Goal: Transaction & Acquisition: Book appointment/travel/reservation

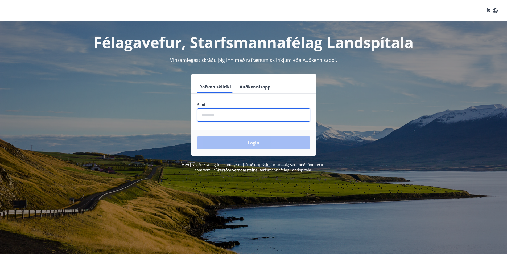
click at [215, 115] on input "phone" at bounding box center [253, 114] width 113 height 13
type input "********"
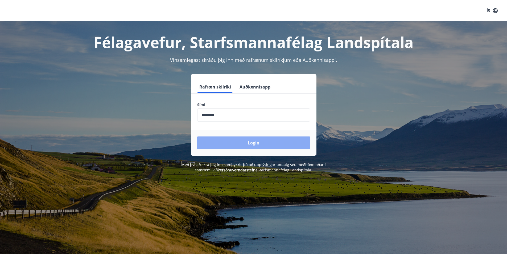
click at [247, 144] on button "Login" at bounding box center [253, 142] width 113 height 13
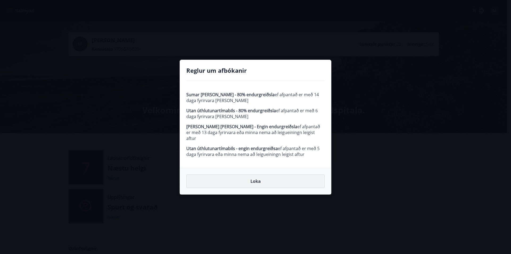
click at [260, 178] on button "Loka" at bounding box center [255, 180] width 138 height 13
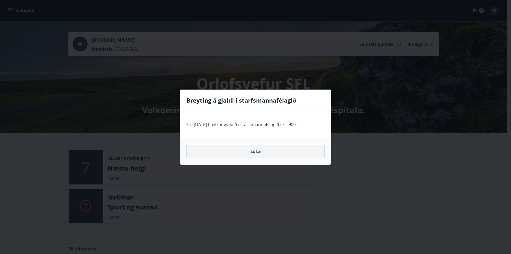
click at [260, 150] on button "Loka" at bounding box center [255, 150] width 138 height 13
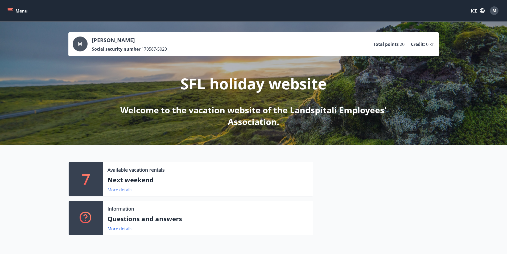
click at [122, 188] on font "More details" at bounding box center [119, 189] width 25 height 6
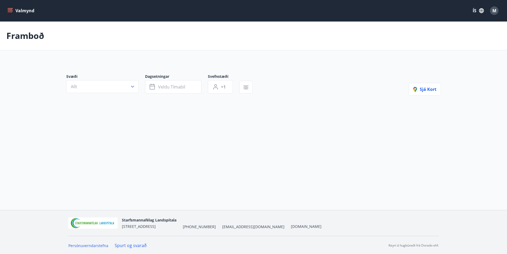
type input "*"
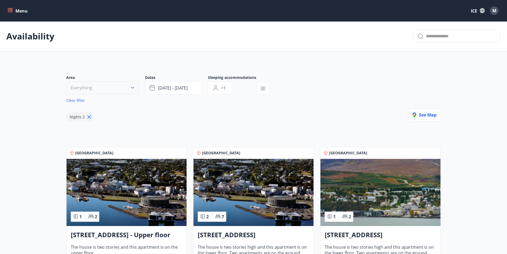
click at [132, 88] on icon "button" at bounding box center [132, 88] width 3 height 2
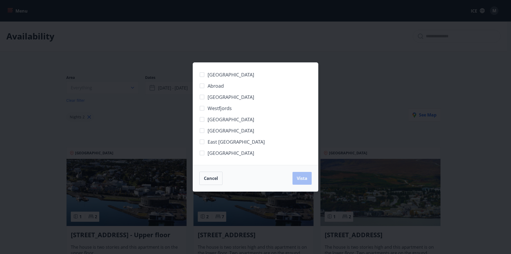
click at [225, 117] on font "[GEOGRAPHIC_DATA]" at bounding box center [230, 119] width 47 height 6
click at [302, 177] on font "Vista" at bounding box center [302, 178] width 11 height 6
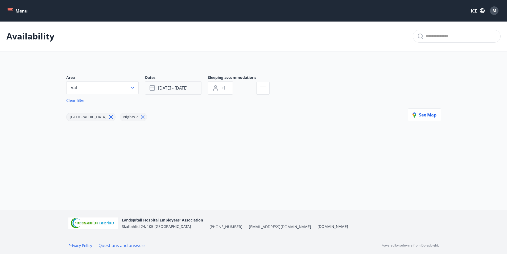
click at [184, 91] on font "[DATE] - [DATE]" at bounding box center [173, 88] width 30 height 6
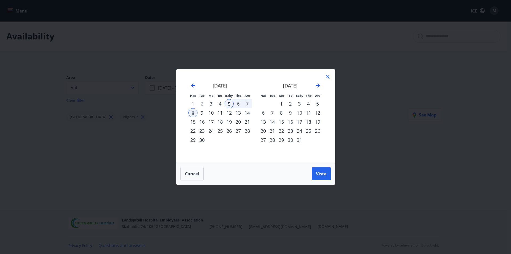
click at [236, 103] on div "6" at bounding box center [238, 103] width 9 height 9
click at [212, 102] on div "3" at bounding box center [210, 103] width 9 height 9
click at [221, 102] on div "4" at bounding box center [219, 103] width 9 height 9
click at [214, 101] on div "3" at bounding box center [210, 103] width 9 height 9
click at [217, 91] on div "[DATE]" at bounding box center [219, 87] width 63 height 23
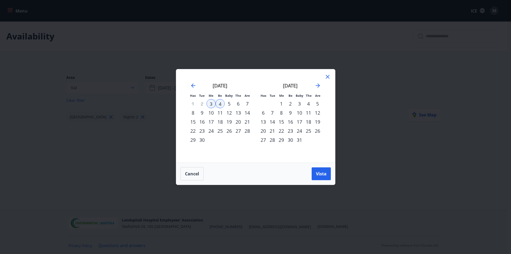
click at [221, 102] on div "4" at bounding box center [219, 103] width 9 height 9
click at [217, 102] on div "4" at bounding box center [219, 103] width 9 height 9
click at [229, 102] on font "5" at bounding box center [229, 103] width 3 height 6
click at [322, 173] on font "Vista" at bounding box center [321, 174] width 11 height 6
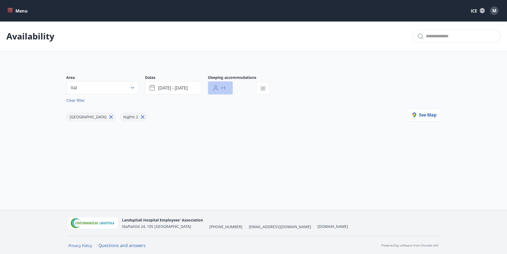
click at [221, 89] on span "+1" at bounding box center [223, 88] width 5 height 6
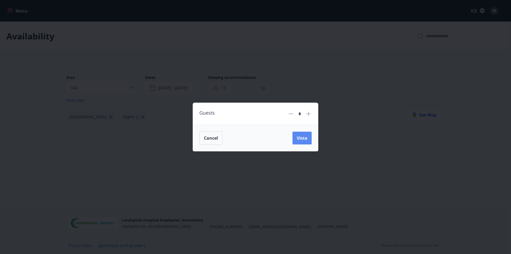
click at [298, 137] on span "Vista" at bounding box center [302, 138] width 11 height 6
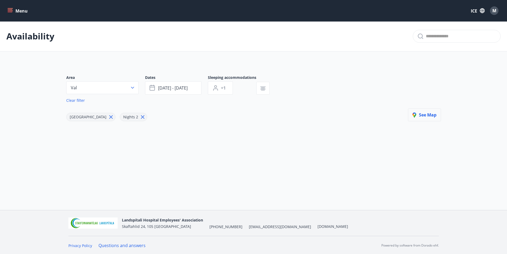
click at [426, 118] on font "See map" at bounding box center [428, 115] width 18 height 6
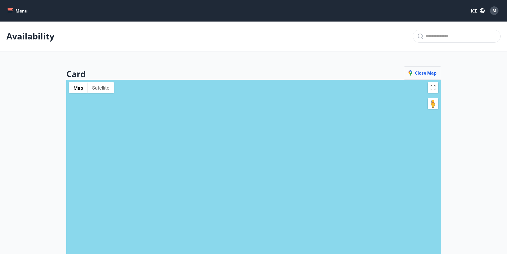
click at [430, 71] on font "Close map" at bounding box center [426, 73] width 22 height 6
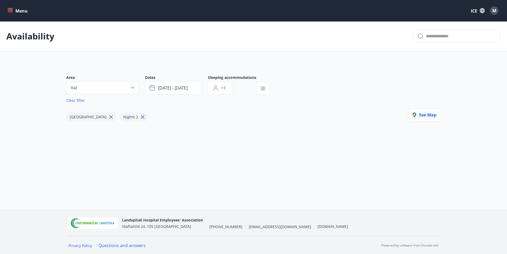
click at [8, 10] on icon "menu" at bounding box center [9, 10] width 5 height 5
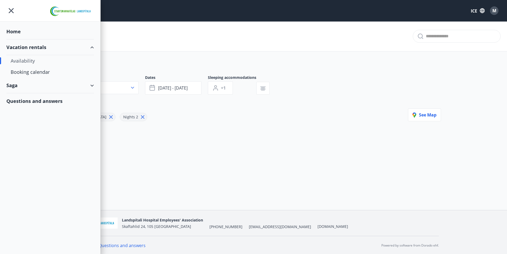
click at [40, 59] on div "Availability" at bounding box center [50, 60] width 79 height 11
type input "*"
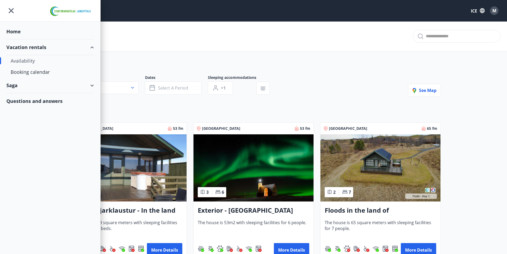
click at [355, 93] on div "Area Everything Dates Select a period Sleeping accommodations +1 See map" at bounding box center [253, 86] width 375 height 22
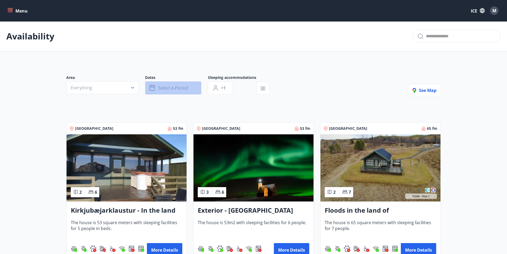
click at [162, 88] on font "Select a period" at bounding box center [173, 88] width 30 height 6
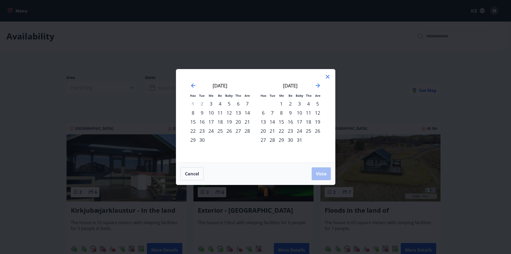
click at [218, 102] on div "4" at bounding box center [219, 103] width 9 height 9
click at [249, 102] on div "7" at bounding box center [247, 103] width 9 height 9
click at [314, 174] on button "Vista" at bounding box center [321, 173] width 19 height 13
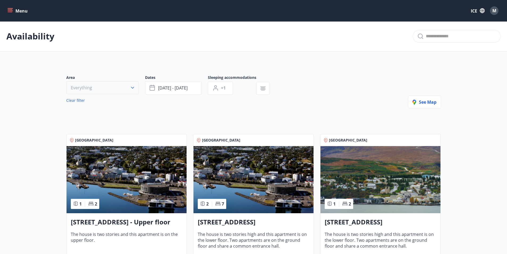
click at [110, 88] on button "Everything" at bounding box center [102, 87] width 72 height 13
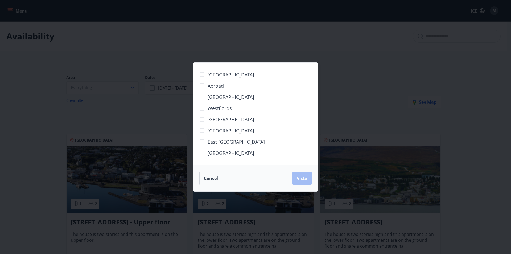
click at [226, 132] on font "[GEOGRAPHIC_DATA]" at bounding box center [230, 130] width 47 height 6
click at [306, 175] on button "Vista" at bounding box center [301, 178] width 19 height 13
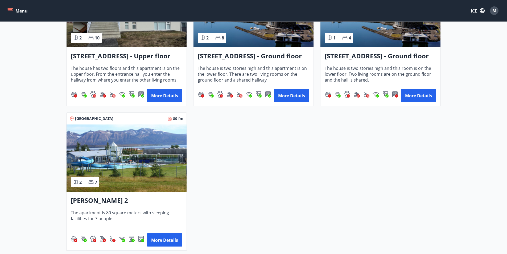
scroll to position [315, 0]
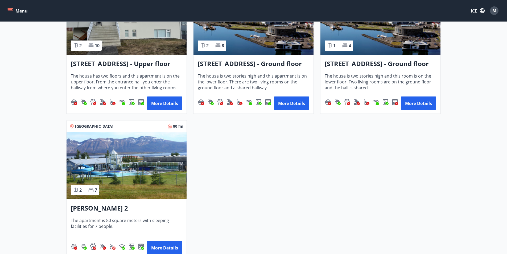
click at [134, 165] on img at bounding box center [127, 165] width 120 height 67
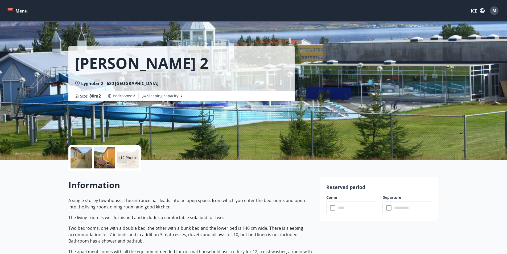
click at [81, 157] on div at bounding box center [80, 157] width 21 height 21
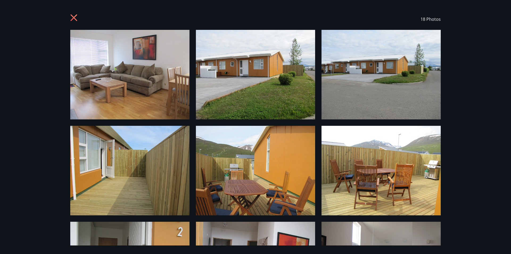
click at [106, 82] on img at bounding box center [129, 74] width 119 height 89
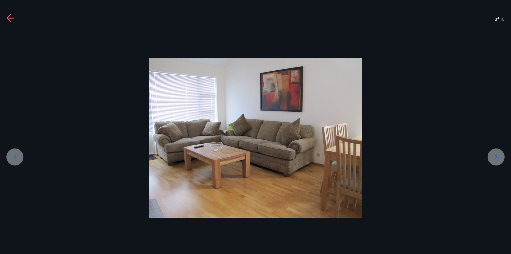
click at [489, 155] on div at bounding box center [495, 156] width 17 height 17
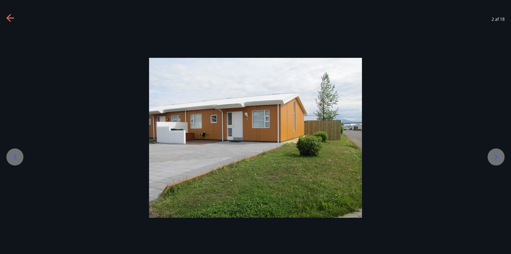
click at [489, 155] on div at bounding box center [495, 156] width 17 height 17
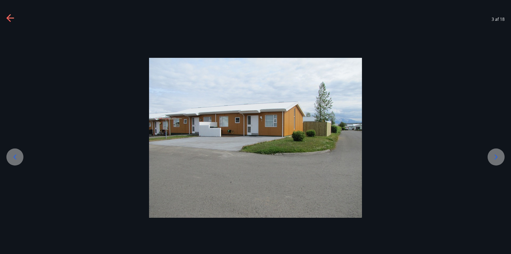
click at [489, 155] on div at bounding box center [495, 156] width 17 height 17
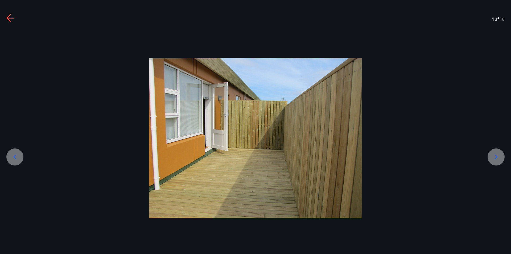
click at [489, 155] on div at bounding box center [495, 156] width 17 height 17
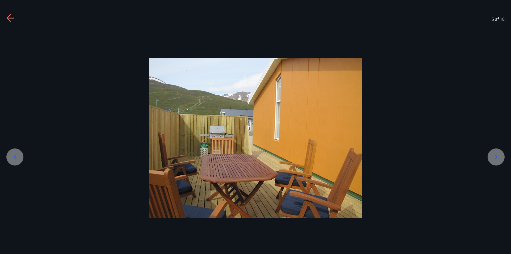
click at [489, 155] on div at bounding box center [495, 156] width 17 height 17
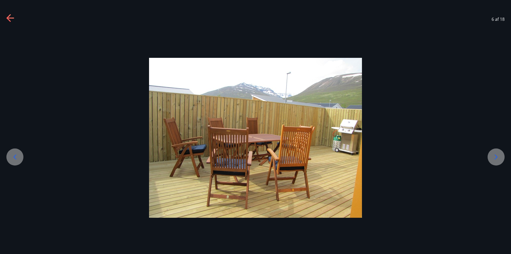
click at [489, 155] on div at bounding box center [495, 156] width 17 height 17
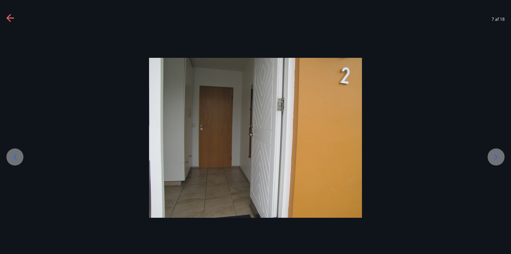
click at [489, 155] on div at bounding box center [495, 156] width 17 height 17
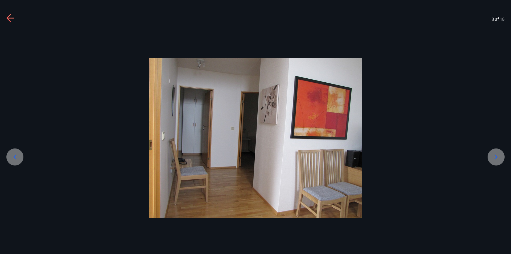
click at [489, 155] on div at bounding box center [495, 156] width 17 height 17
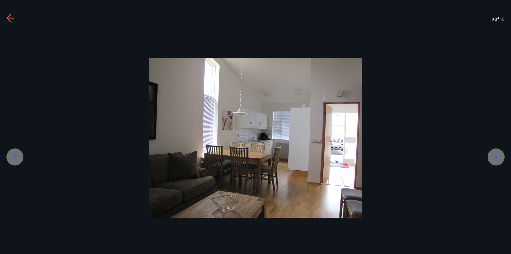
click at [489, 155] on div at bounding box center [495, 156] width 17 height 17
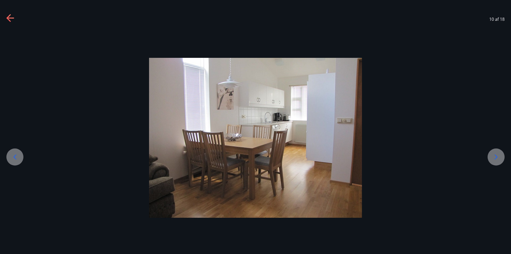
click at [489, 155] on div at bounding box center [495, 156] width 17 height 17
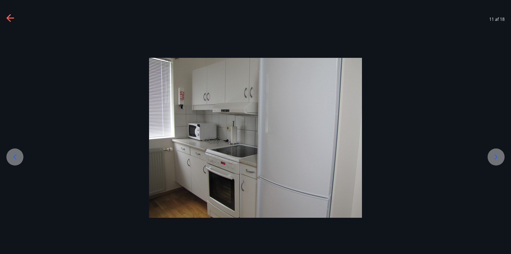
click at [489, 155] on div at bounding box center [495, 156] width 17 height 17
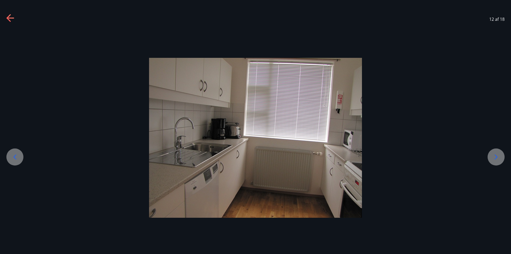
click at [489, 155] on div at bounding box center [495, 156] width 17 height 17
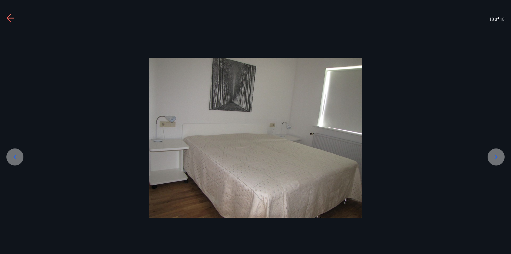
click at [489, 155] on div at bounding box center [495, 156] width 17 height 17
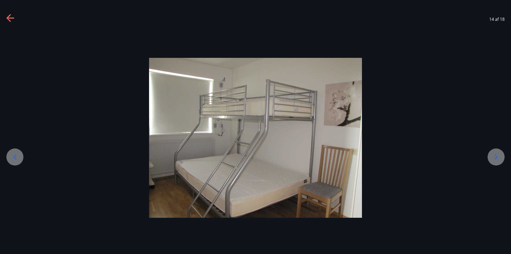
click at [489, 155] on div at bounding box center [495, 156] width 17 height 17
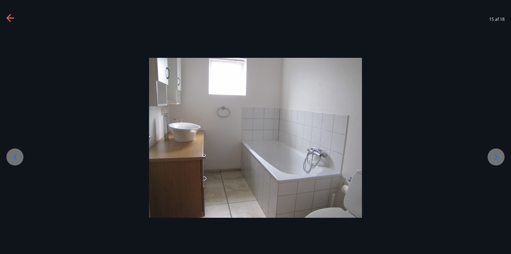
click at [489, 155] on div at bounding box center [495, 156] width 17 height 17
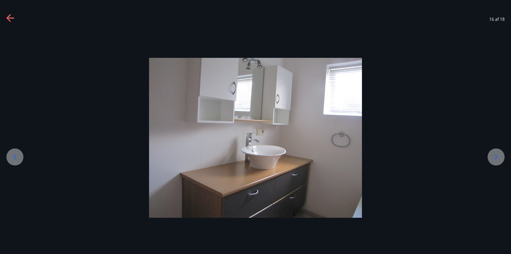
click at [489, 155] on div at bounding box center [495, 156] width 17 height 17
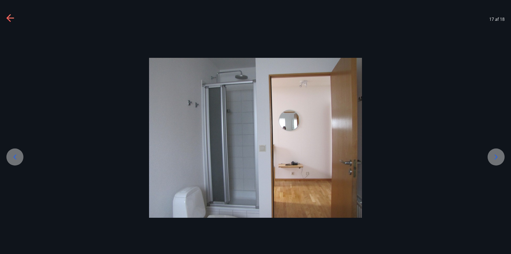
click at [489, 155] on div at bounding box center [495, 156] width 17 height 17
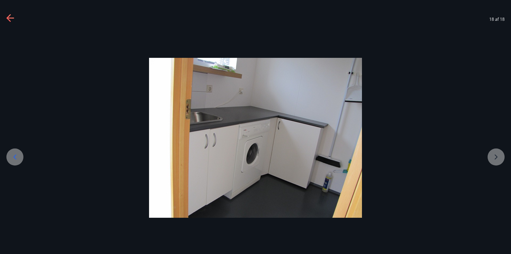
click at [489, 155] on div at bounding box center [255, 138] width 511 height 160
click at [12, 18] on icon at bounding box center [9, 18] width 7 height 1
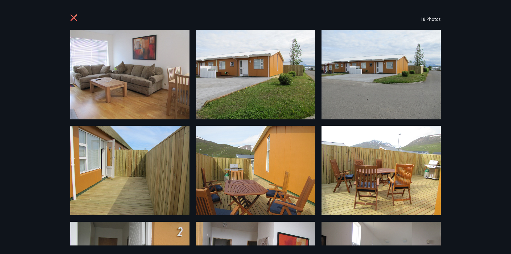
click at [72, 17] on icon at bounding box center [73, 17] width 7 height 7
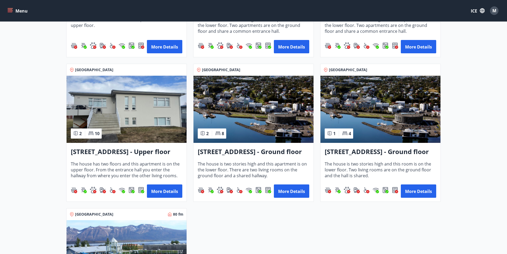
scroll to position [293, 0]
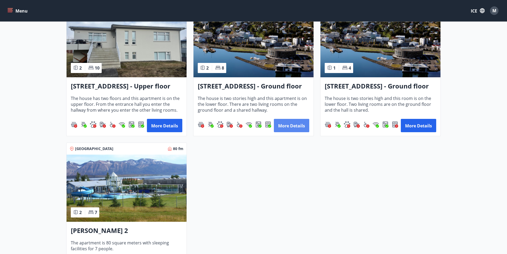
click at [293, 128] on font "More details" at bounding box center [291, 126] width 27 height 6
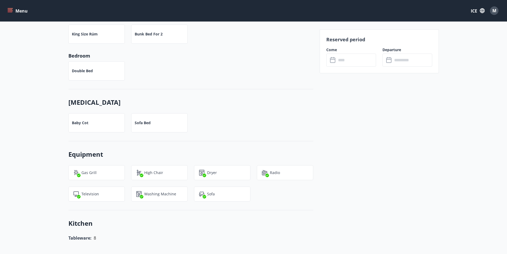
scroll to position [346, 0]
